Goal: Information Seeking & Learning: Find specific page/section

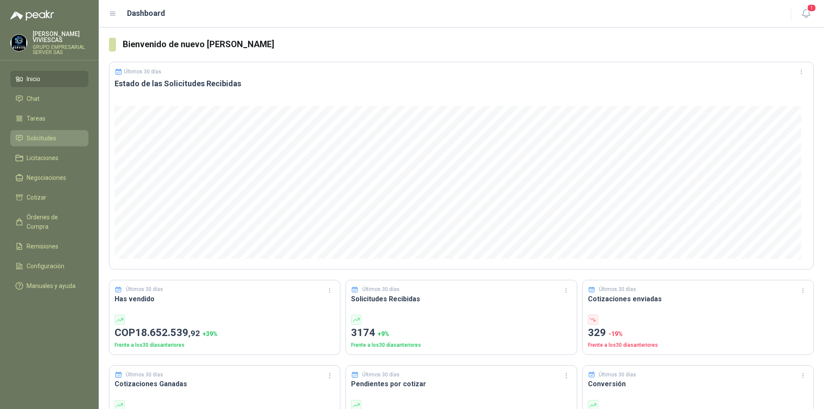
click at [42, 139] on span "Solicitudes" at bounding box center [42, 137] width 30 height 9
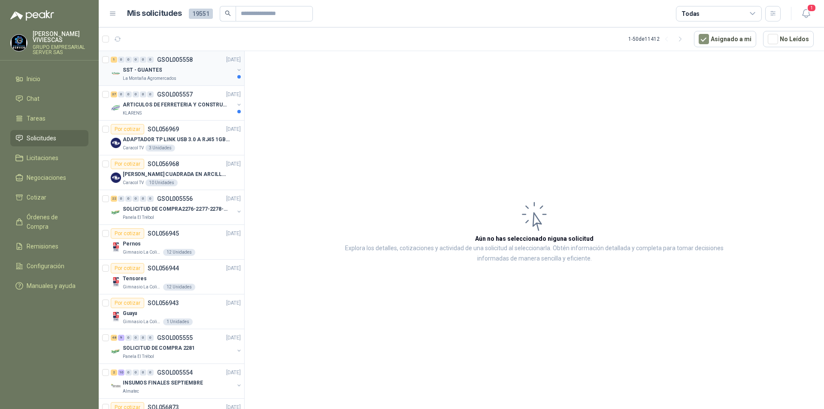
click at [152, 76] on p "La Montaña Agromercados" at bounding box center [150, 78] width 54 height 7
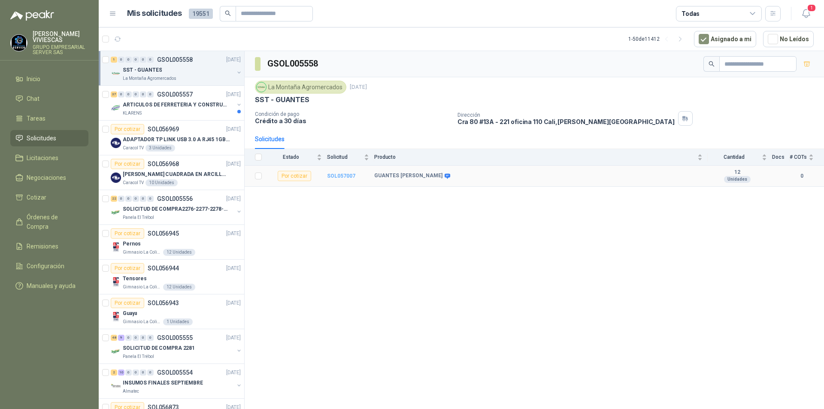
click at [337, 177] on b "SOL057007" at bounding box center [341, 176] width 28 height 6
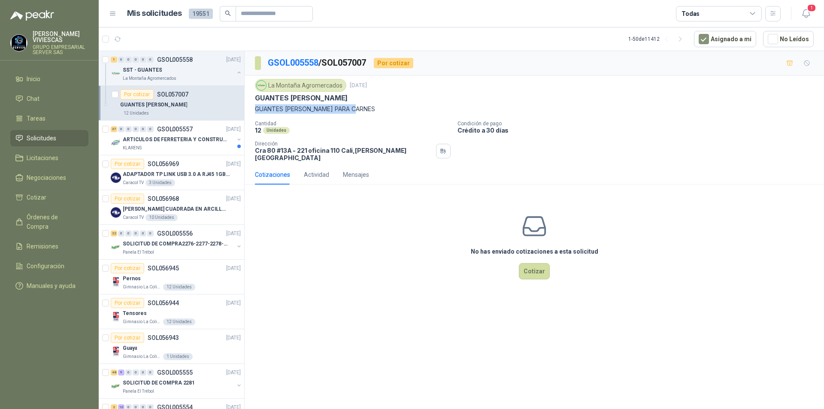
drag, startPoint x: 257, startPoint y: 109, endPoint x: 370, endPoint y: 109, distance: 113.3
click at [370, 109] on p "GUANTES [PERSON_NAME] PARA CARNES" at bounding box center [534, 108] width 559 height 9
drag, startPoint x: 342, startPoint y: 110, endPoint x: 387, endPoint y: 103, distance: 45.7
click at [387, 103] on div "La Montaña Agromercados [DATE] GUANTES [PERSON_NAME] GUANTES [PERSON_NAME] PARA…" at bounding box center [534, 96] width 559 height 35
drag, startPoint x: 256, startPoint y: 109, endPoint x: 375, endPoint y: 109, distance: 119.3
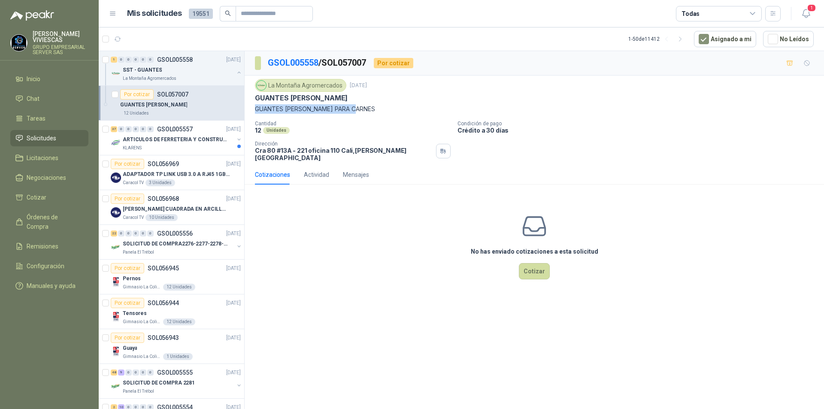
click at [375, 109] on p "GUANTES [PERSON_NAME] PARA CARNES" at bounding box center [534, 108] width 559 height 9
copy p "GUANTES [PERSON_NAME] PARA CARNES"
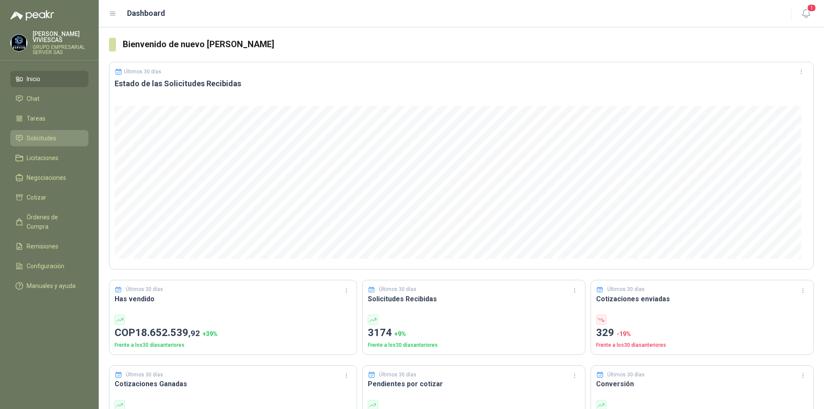
click at [39, 140] on span "Solicitudes" at bounding box center [42, 137] width 30 height 9
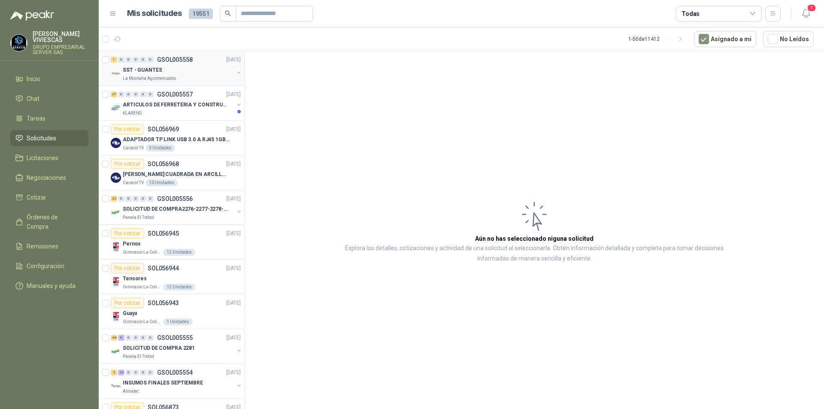
click at [135, 64] on div "1 0 0 0 0 0 GSOL005558 22/09/25" at bounding box center [177, 60] width 132 height 10
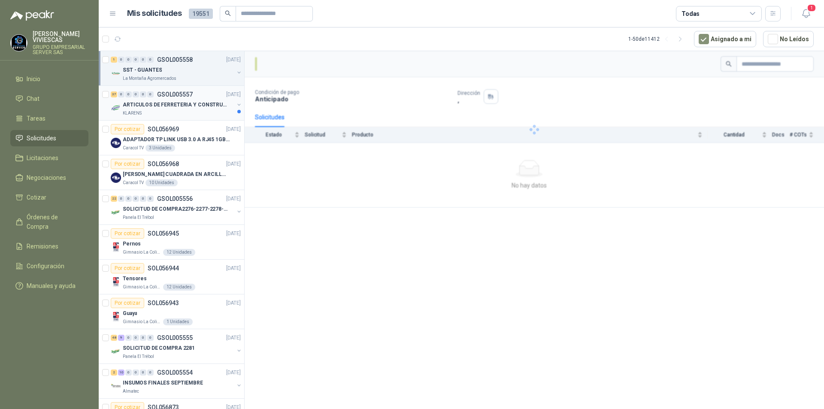
click at [145, 104] on p "ARTICULOS DE FERRETERIA Y CONSTRUCCION EN GENERAL" at bounding box center [176, 105] width 107 height 8
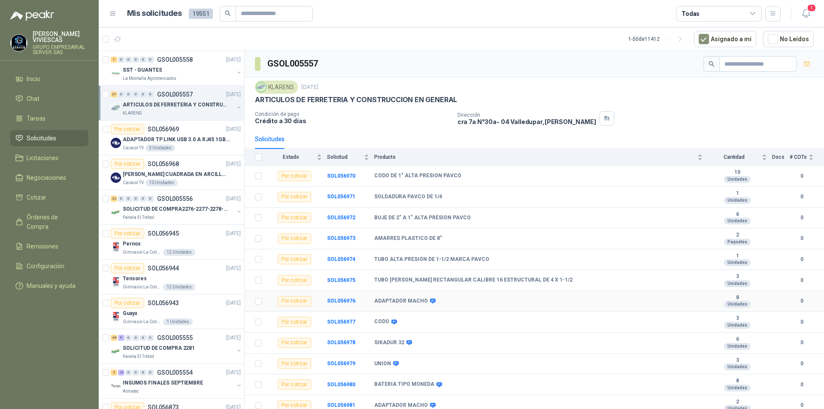
scroll to position [43, 0]
